Goal: Find specific page/section: Find specific page/section

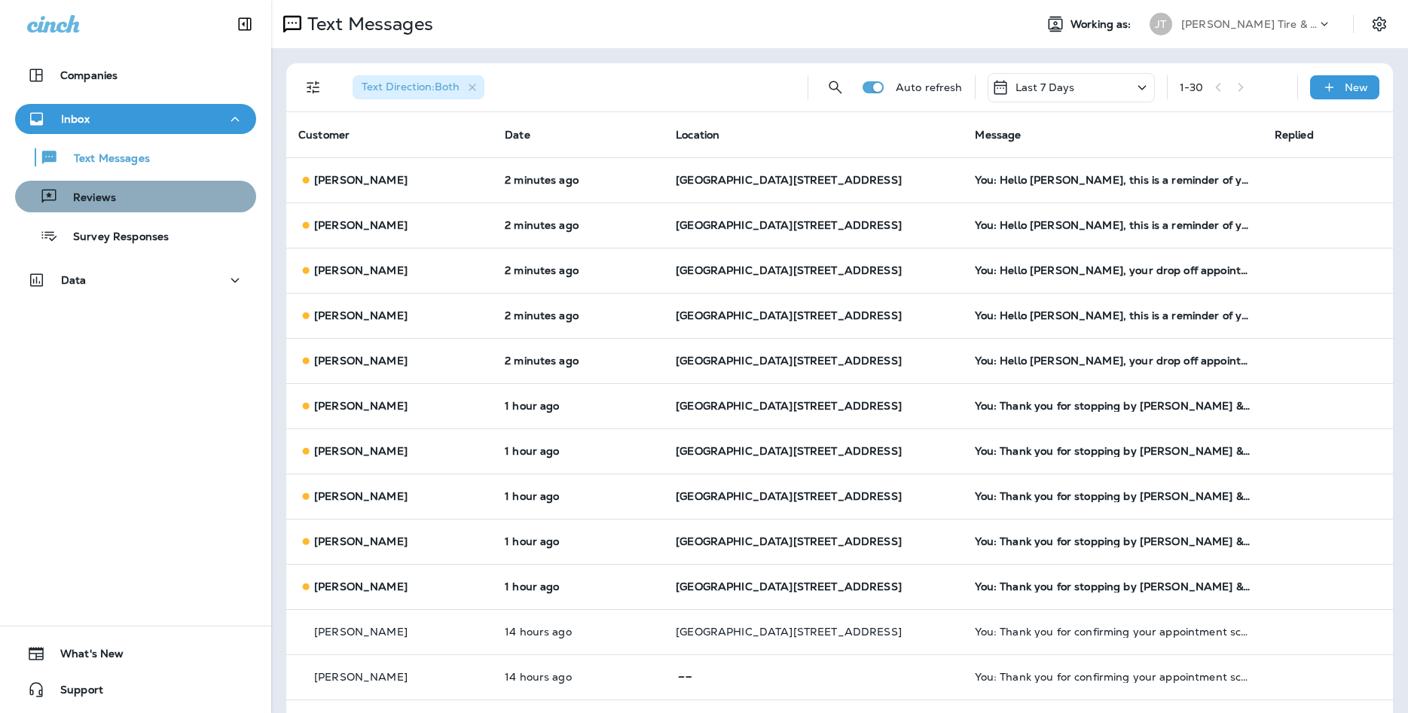
click at [126, 193] on div "Reviews" at bounding box center [135, 196] width 229 height 23
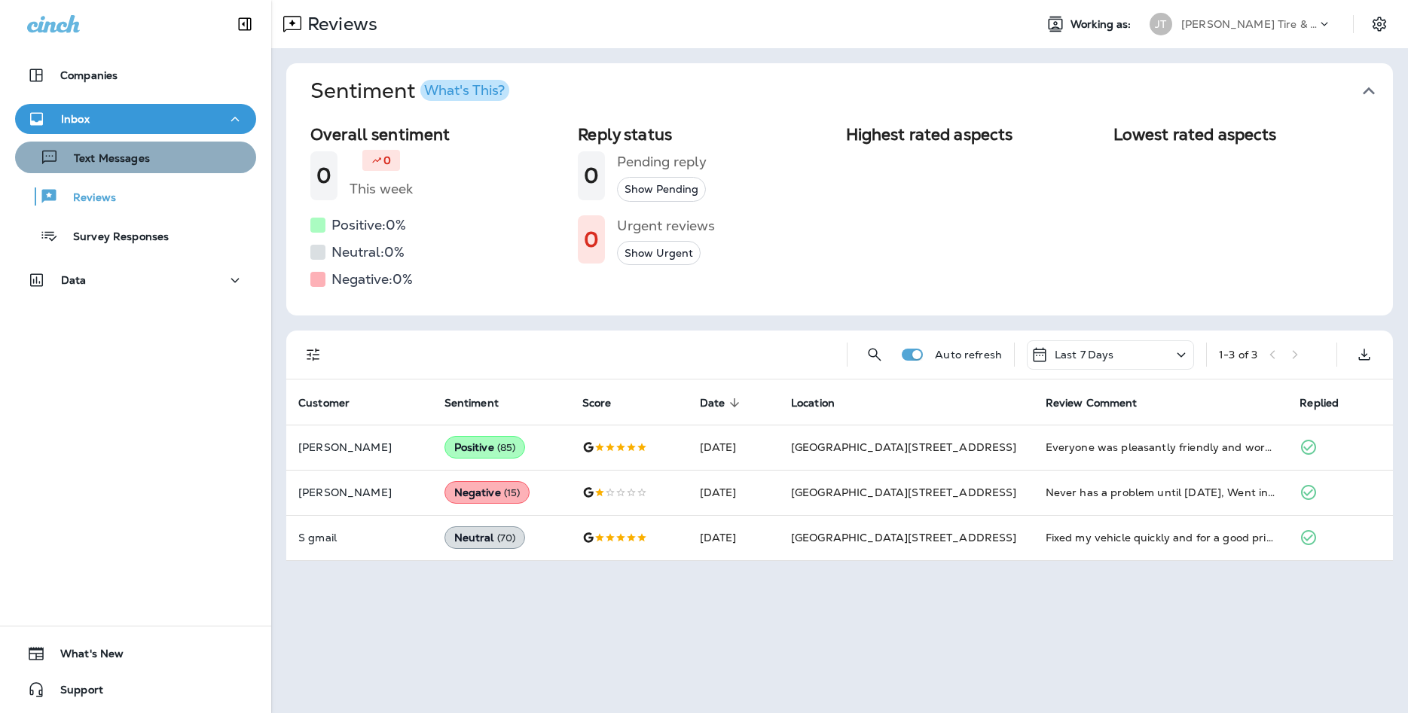
click at [146, 157] on p "Text Messages" at bounding box center [104, 159] width 91 height 14
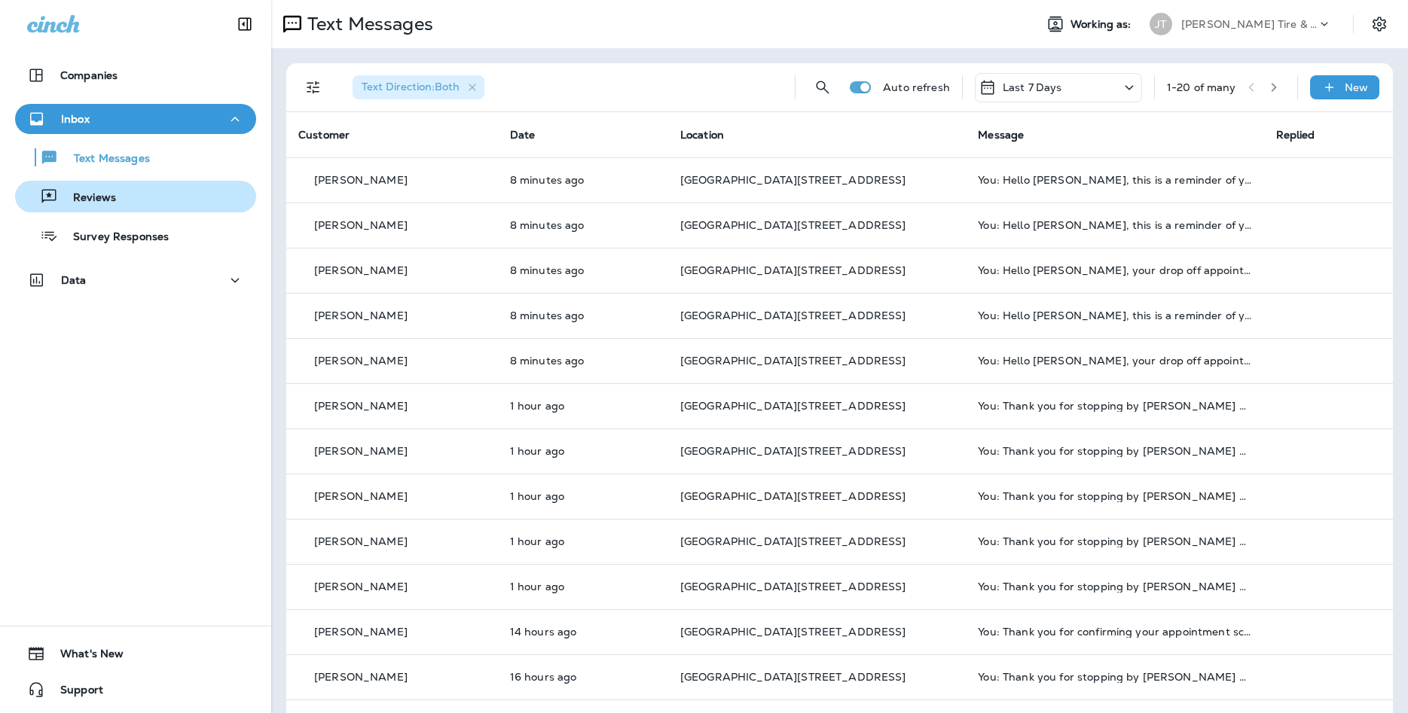
click at [230, 200] on div "Reviews" at bounding box center [135, 196] width 229 height 23
